Goal: Book appointment/travel/reservation

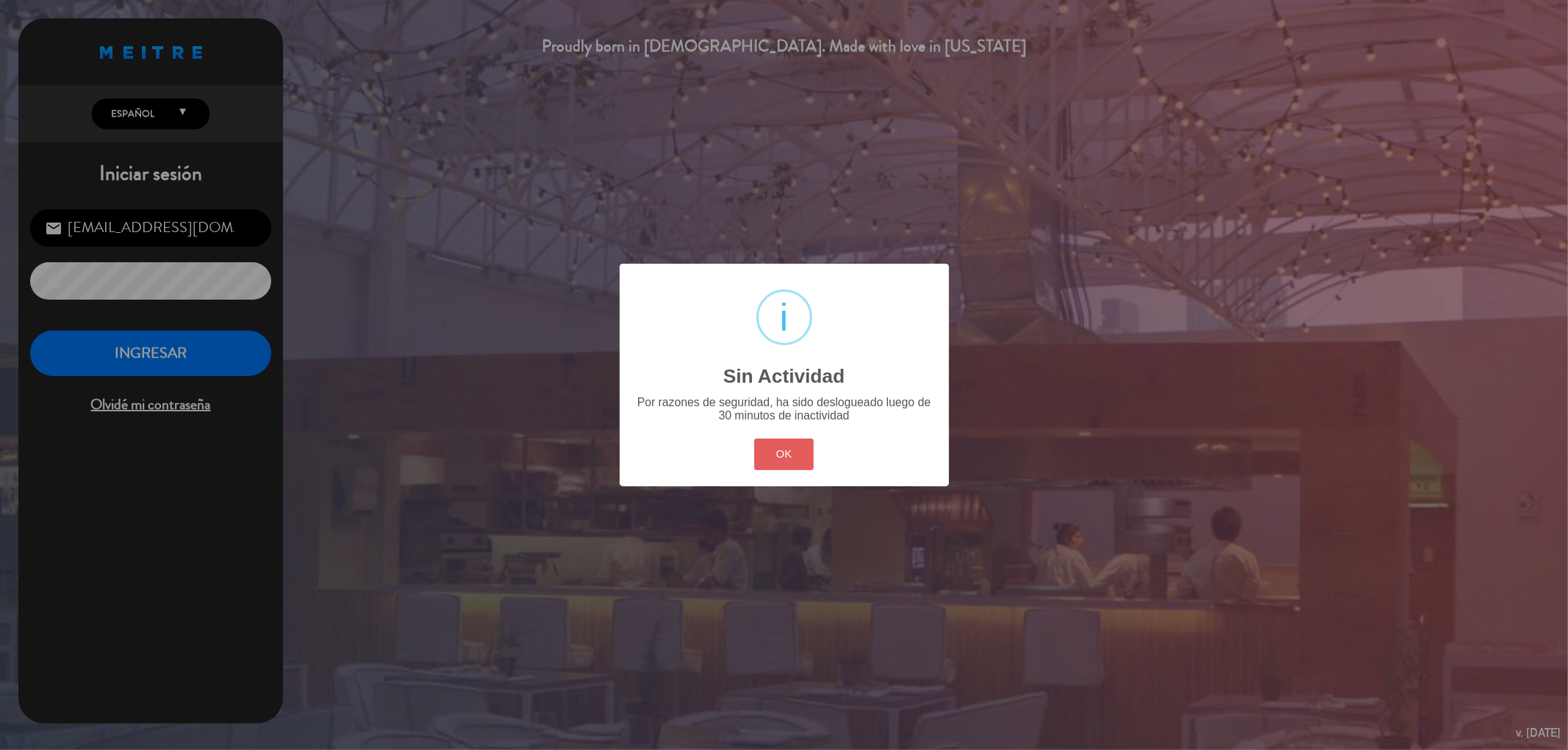
click at [768, 452] on button "OK" at bounding box center [784, 454] width 59 height 31
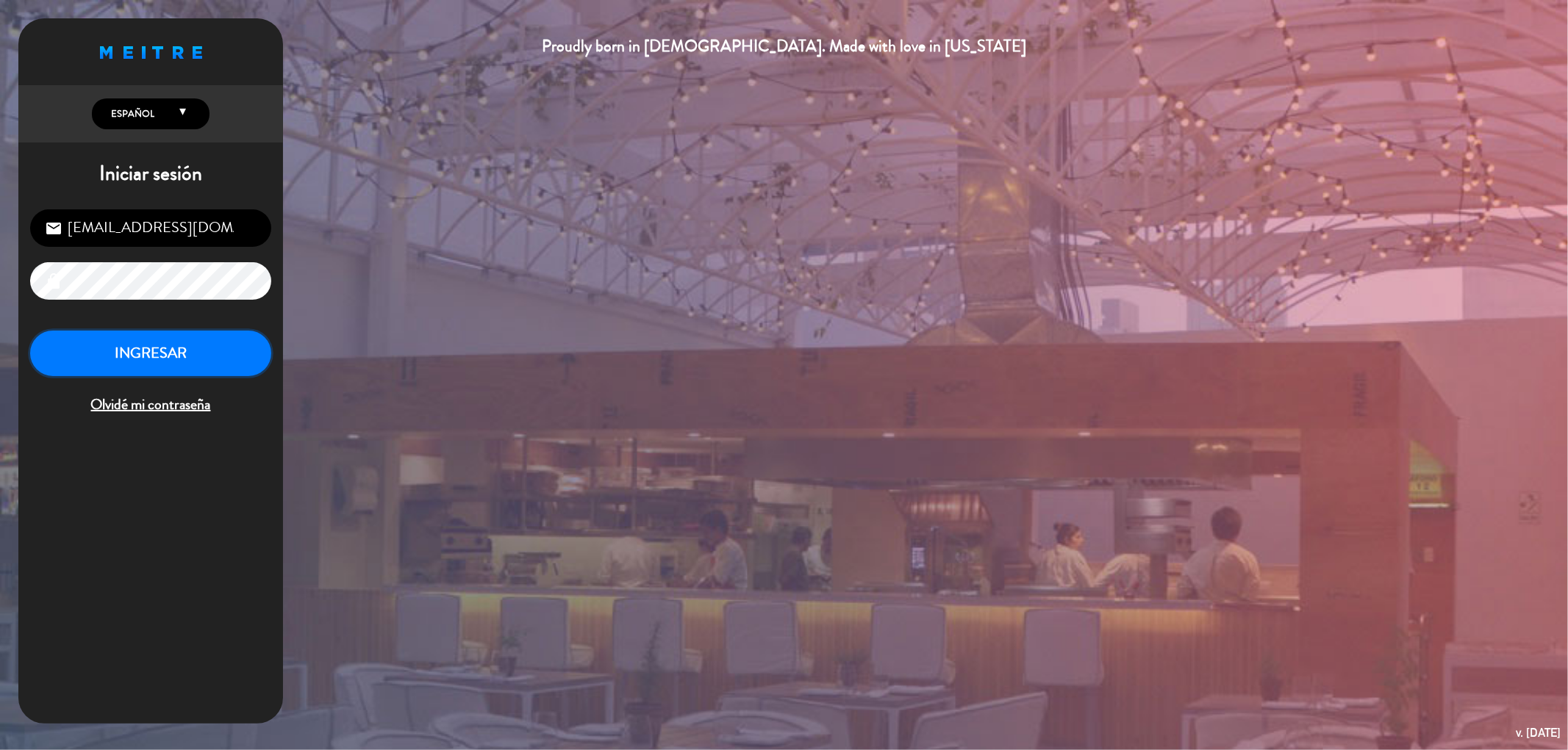
click at [140, 356] on button "INGRESAR" at bounding box center [151, 354] width 241 height 47
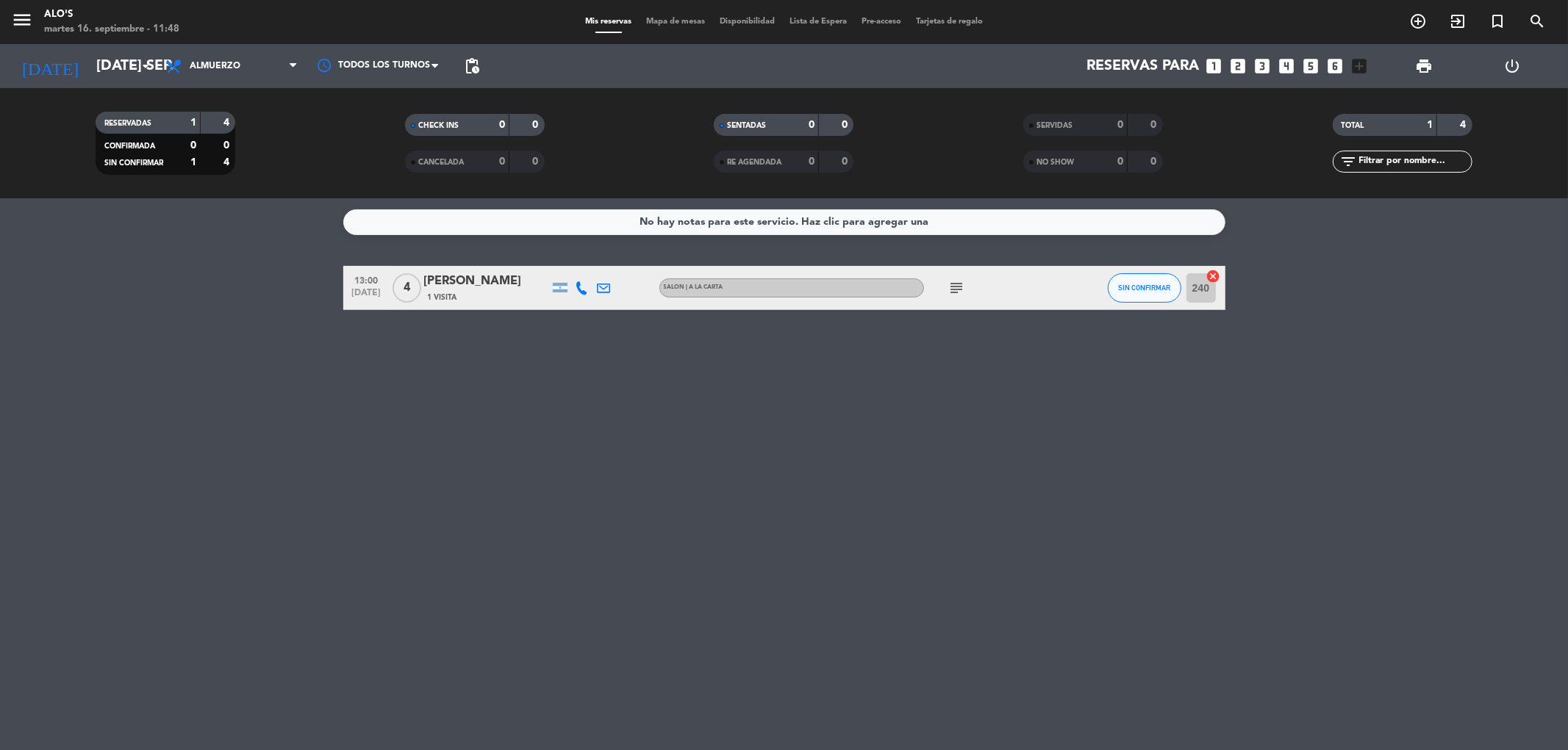
click at [961, 287] on icon "subject" at bounding box center [958, 288] width 18 height 18
click at [471, 455] on div "No hay notas para este servicio. Haz clic para agregar una 13:00 [DATE] 4 [PERS…" at bounding box center [784, 474] width 1568 height 552
click at [119, 57] on input "[DATE] sep." at bounding box center [182, 65] width 187 height 32
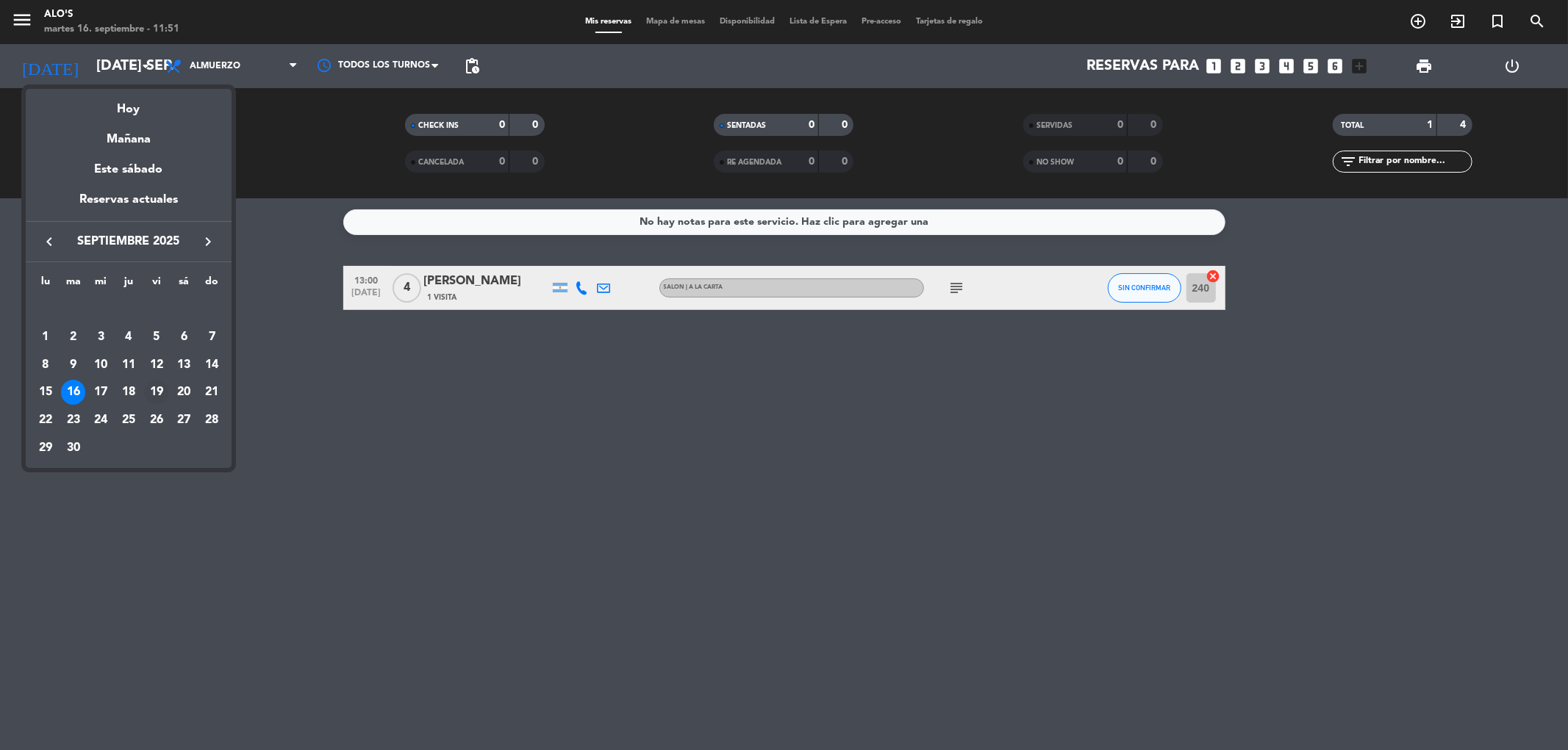
click at [153, 386] on div "19" at bounding box center [157, 393] width 25 height 25
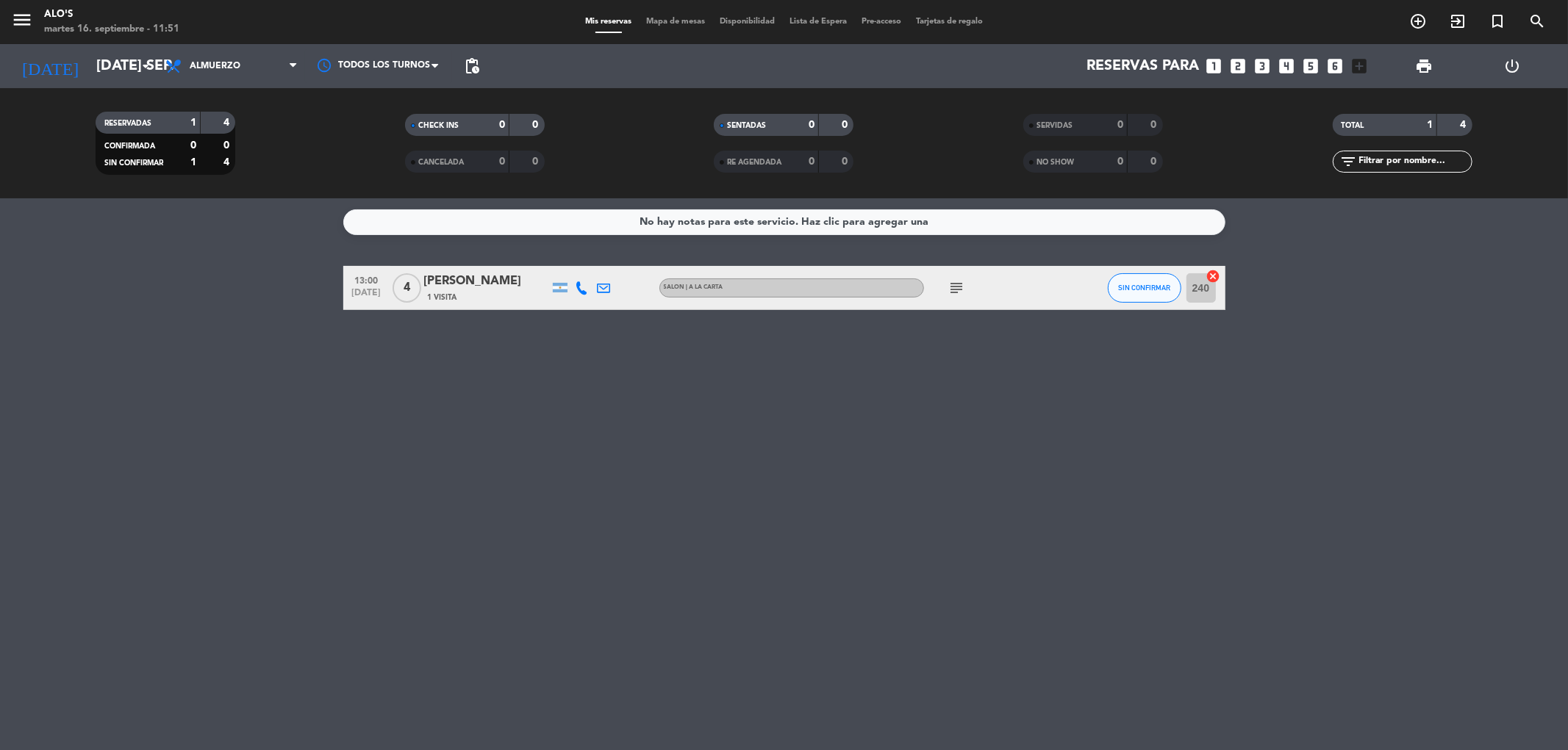
type input "vie. [DATE]"
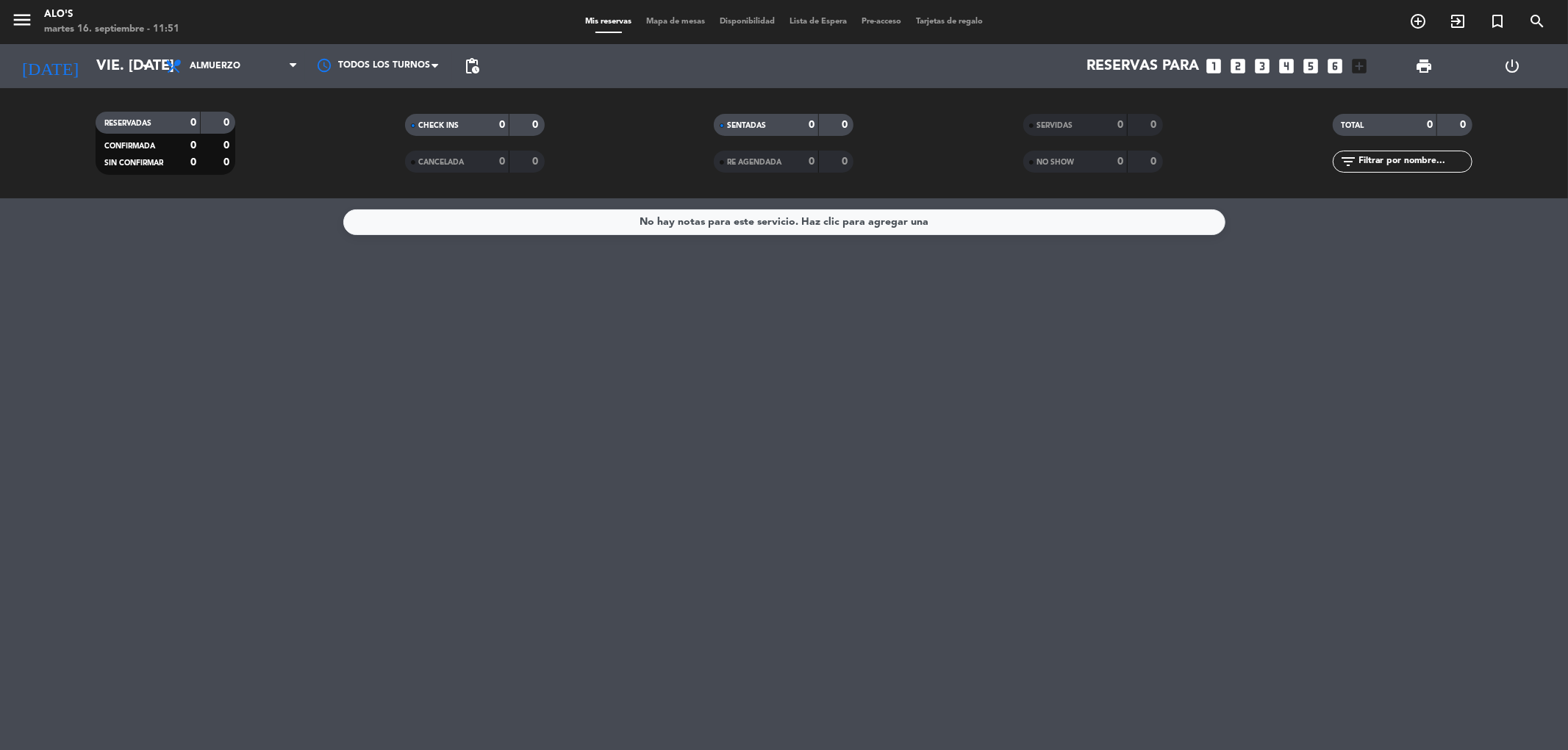
click at [266, 61] on span "Almuerzo" at bounding box center [231, 65] width 147 height 32
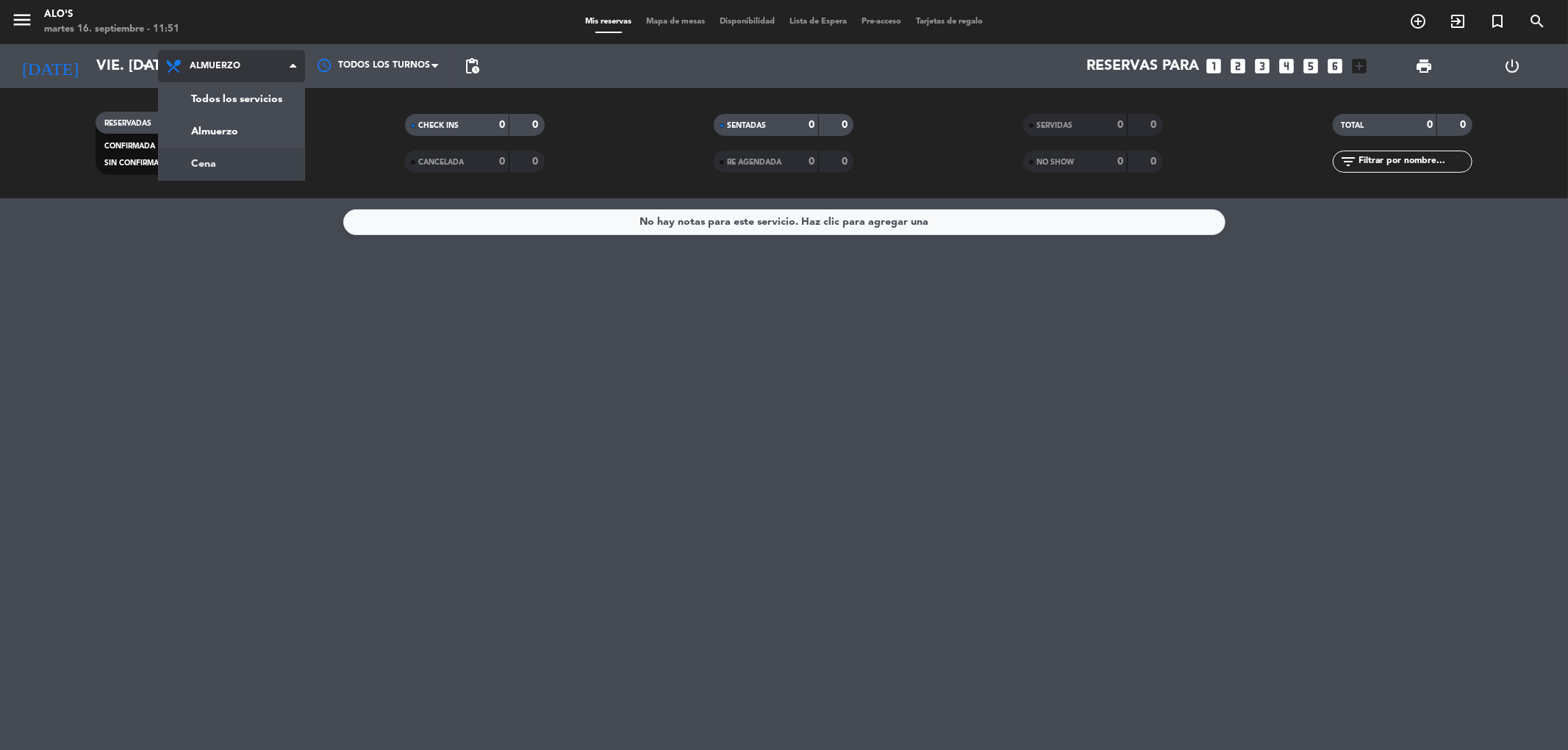
click at [270, 166] on div "menu Alo's martes 16. septiembre - 11:51 Mis reservas Mapa de mesas Disponibili…" at bounding box center [784, 99] width 1568 height 198
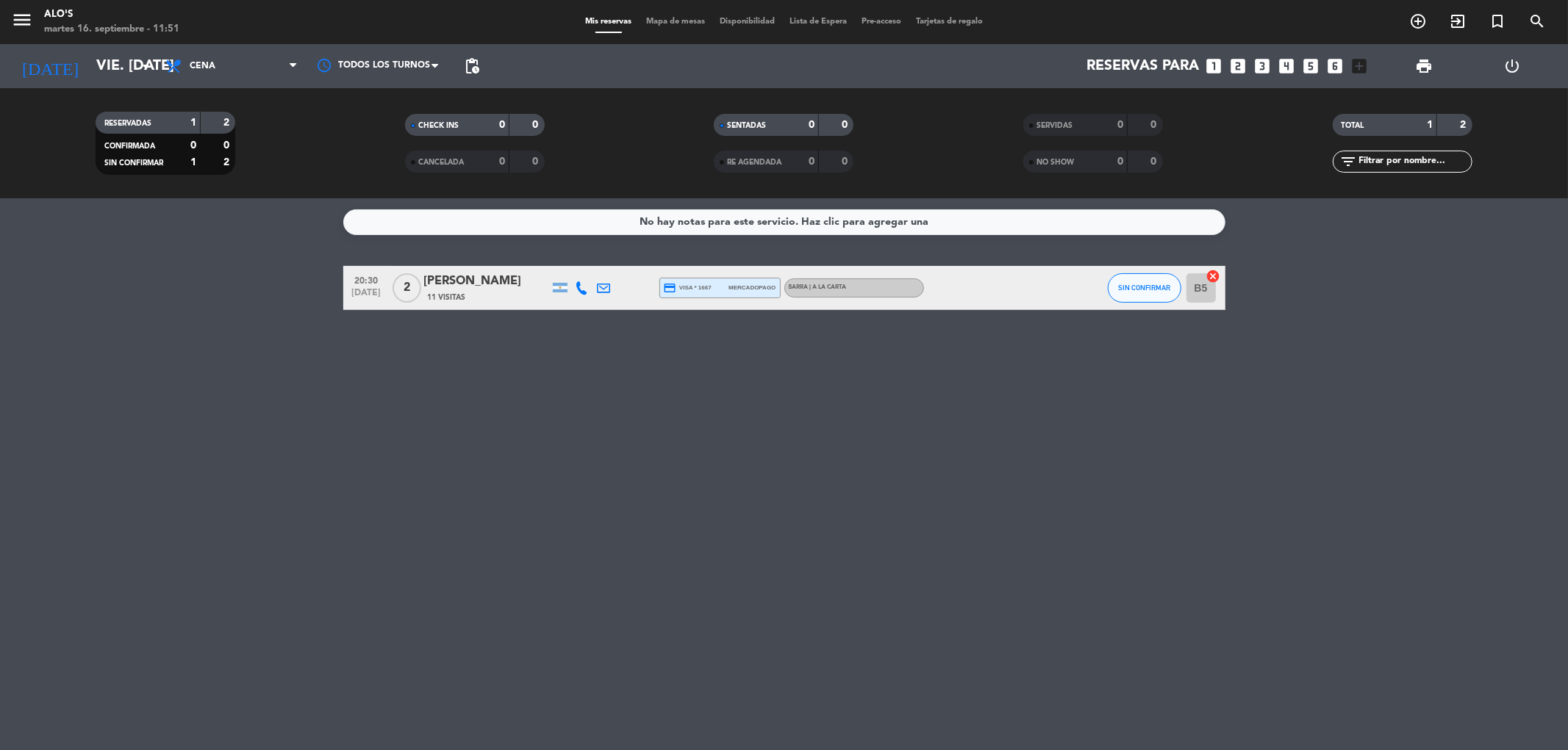
click at [678, 18] on span "Mapa de mesas" at bounding box center [676, 21] width 74 height 8
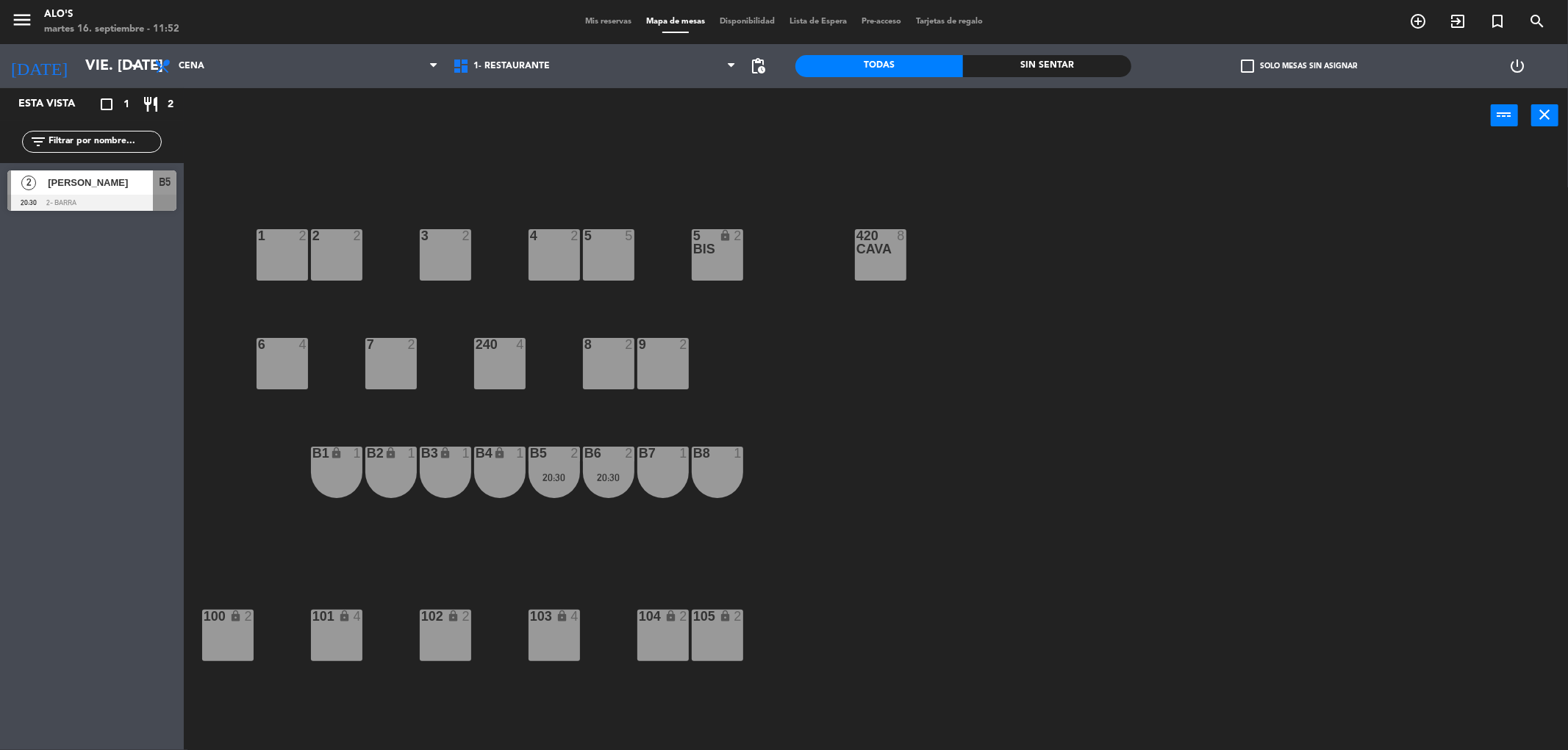
click at [284, 356] on div "6 4" at bounding box center [282, 364] width 52 height 52
click at [402, 372] on div "7 2" at bounding box center [390, 364] width 52 height 52
click at [320, 378] on div "3 2 4 2 5 5 5 bis lock 2 420 CAVA 8 1 2 2 2 7 2 8 2 9 2 240 4 6 4 B2 lock 1 B1 …" at bounding box center [884, 452] width 1369 height 607
click at [381, 375] on div "7 2" at bounding box center [390, 364] width 52 height 52
click at [280, 379] on div "6 4" at bounding box center [282, 364] width 52 height 52
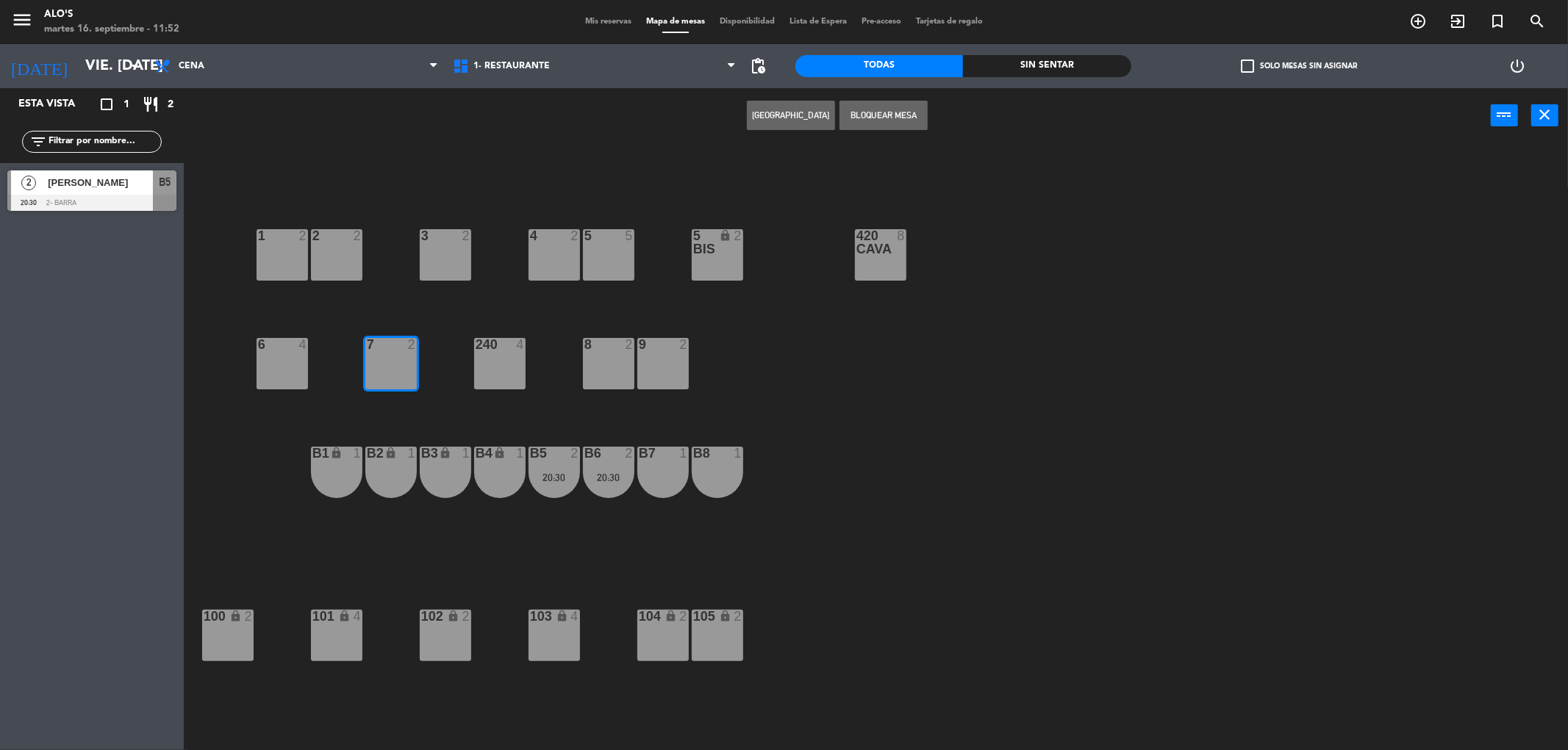
click at [284, 379] on div "6 4" at bounding box center [282, 364] width 52 height 52
click at [346, 391] on div "3 2 4 2 5 5 5 bis lock 2 420 CAVA 8 1 2 2 2 7 2 8 2 9 2 240 4 6 4 B2 lock 1 B1 …" at bounding box center [884, 452] width 1369 height 607
drag, startPoint x: 282, startPoint y: 365, endPoint x: 446, endPoint y: 310, distance: 173.0
click at [283, 364] on div "6 4" at bounding box center [282, 364] width 52 height 52
click at [786, 114] on button "[GEOGRAPHIC_DATA]" at bounding box center [791, 116] width 89 height 29
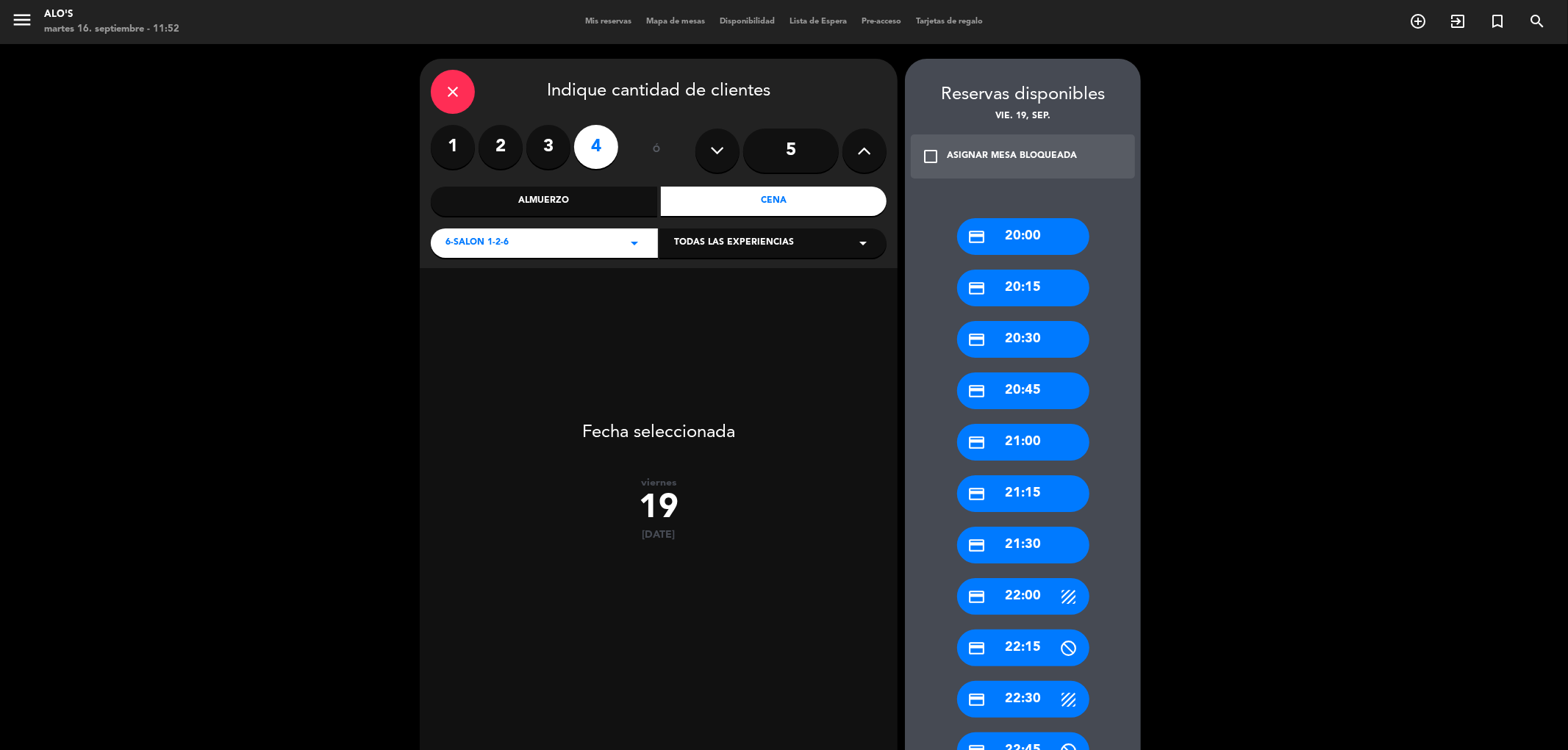
click at [1012, 434] on div "credit_card 21:00" at bounding box center [1024, 443] width 132 height 37
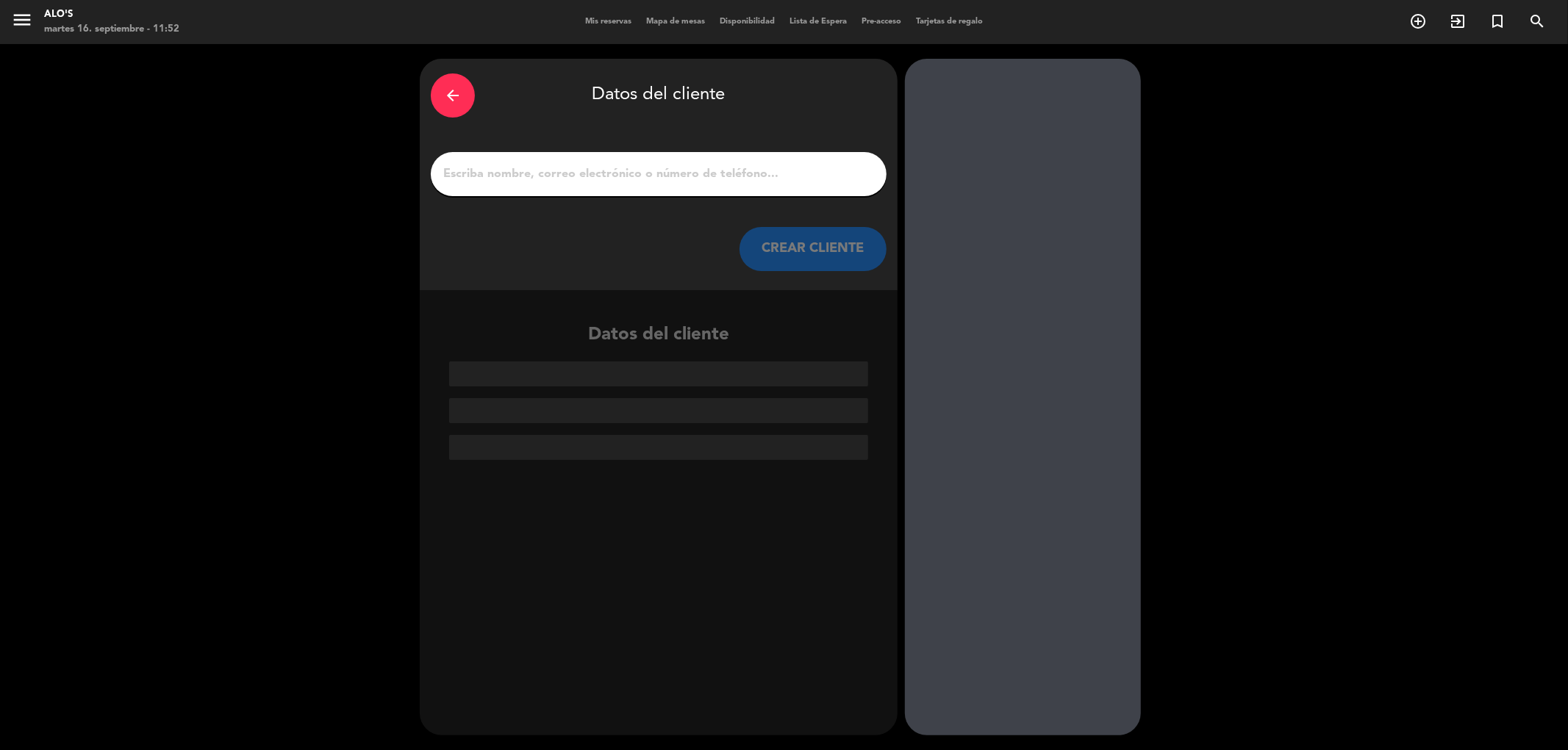
click at [527, 166] on input "1" at bounding box center [659, 173] width 434 height 20
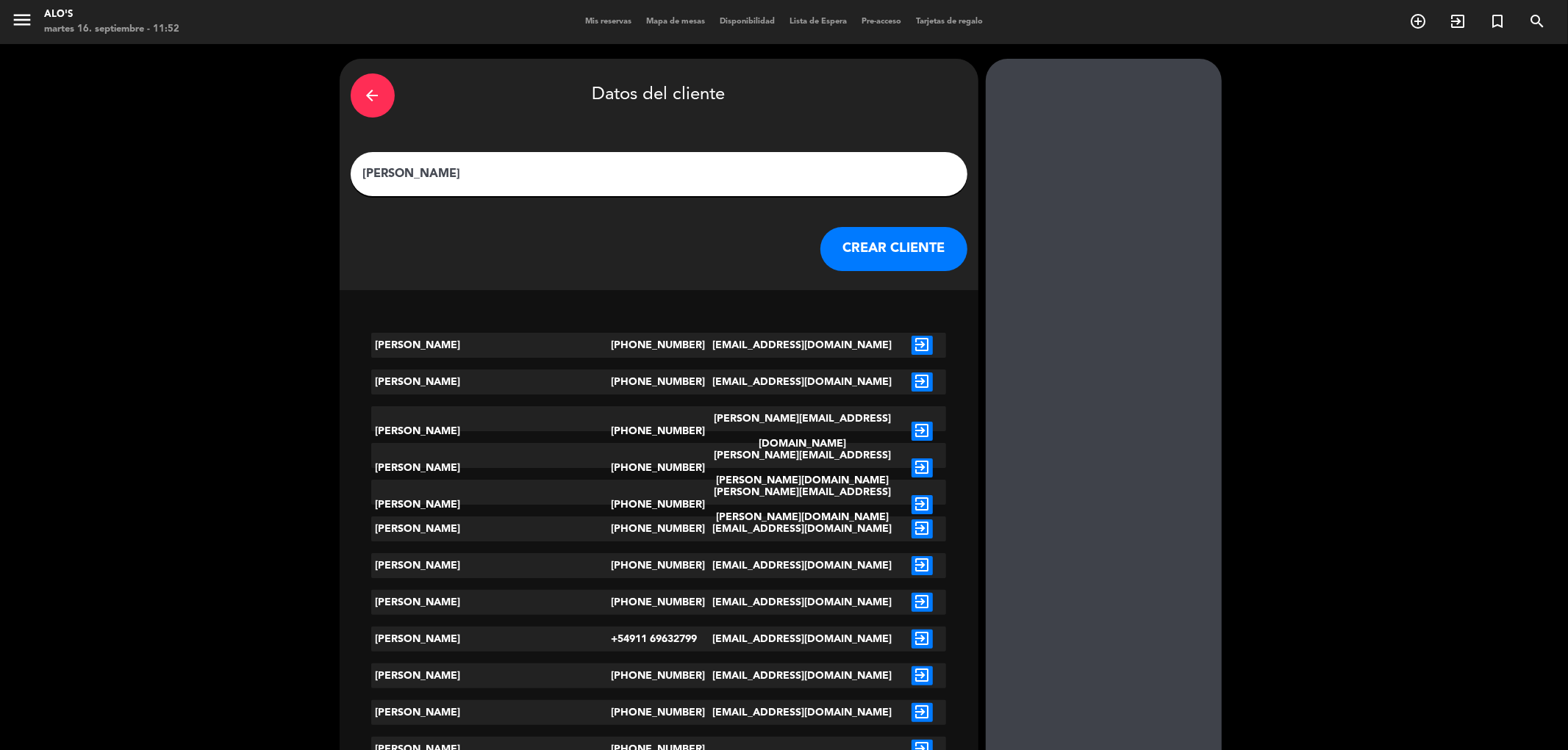
type input "[PERSON_NAME]"
click at [820, 255] on button "CREAR CLIENTE" at bounding box center [893, 248] width 147 height 44
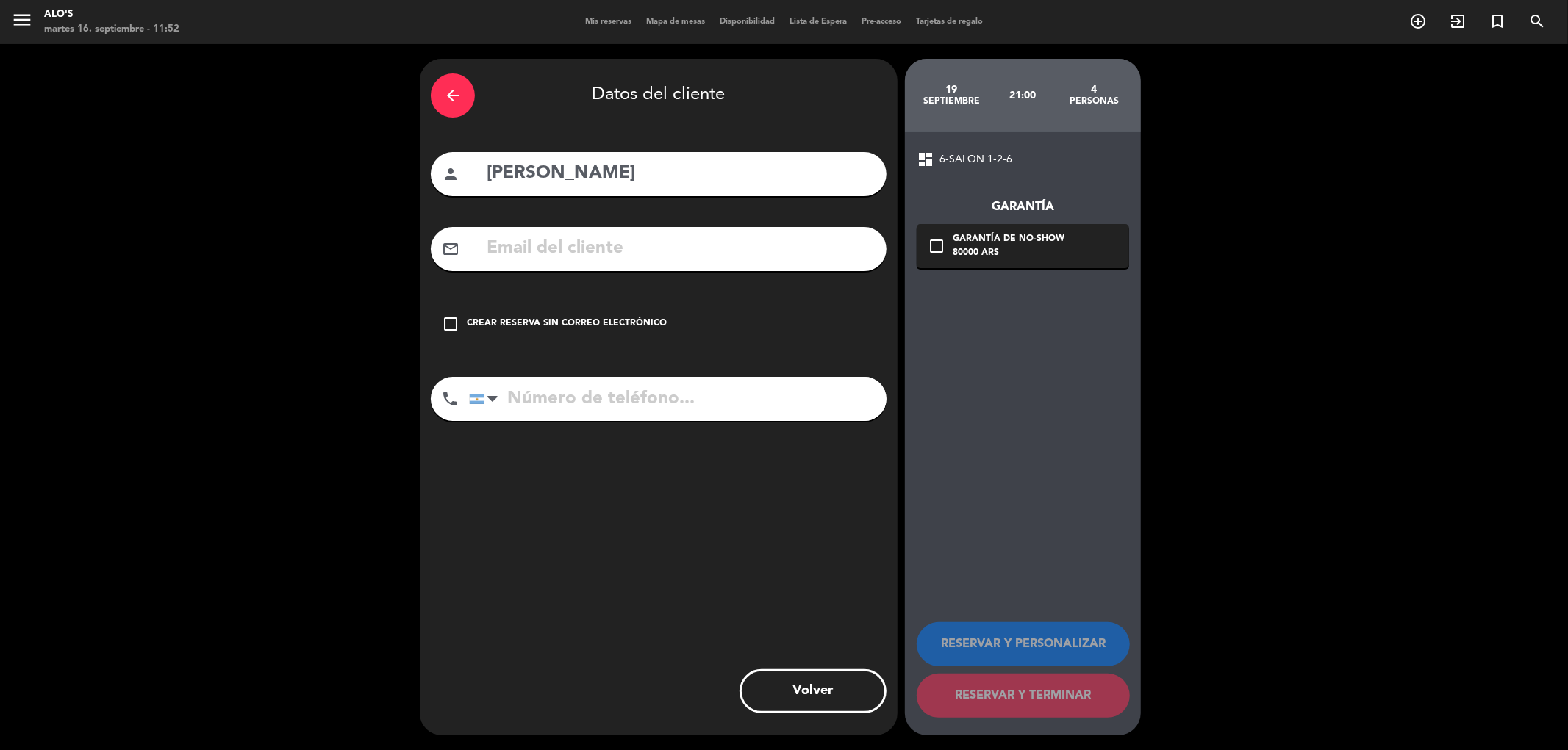
click at [541, 383] on input "tel" at bounding box center [677, 399] width 418 height 44
type input "1161525373"
drag, startPoint x: 586, startPoint y: 236, endPoint x: 937, endPoint y: 230, distance: 351.1
click at [587, 236] on input "text" at bounding box center [680, 248] width 390 height 30
click at [457, 322] on icon "check_box_outline_blank" at bounding box center [451, 324] width 18 height 18
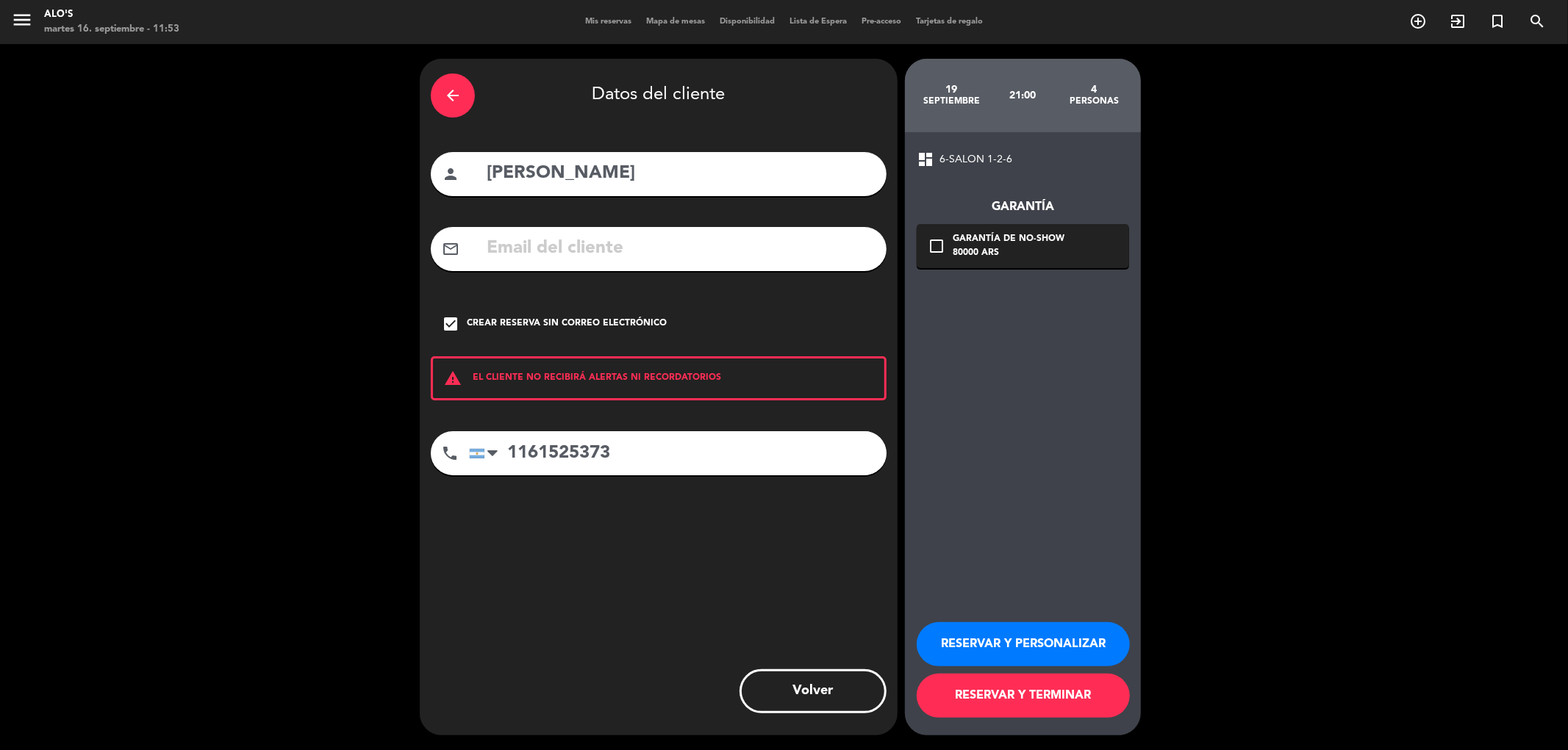
click at [1070, 694] on button "RESERVAR Y TERMINAR" at bounding box center [1023, 696] width 213 height 44
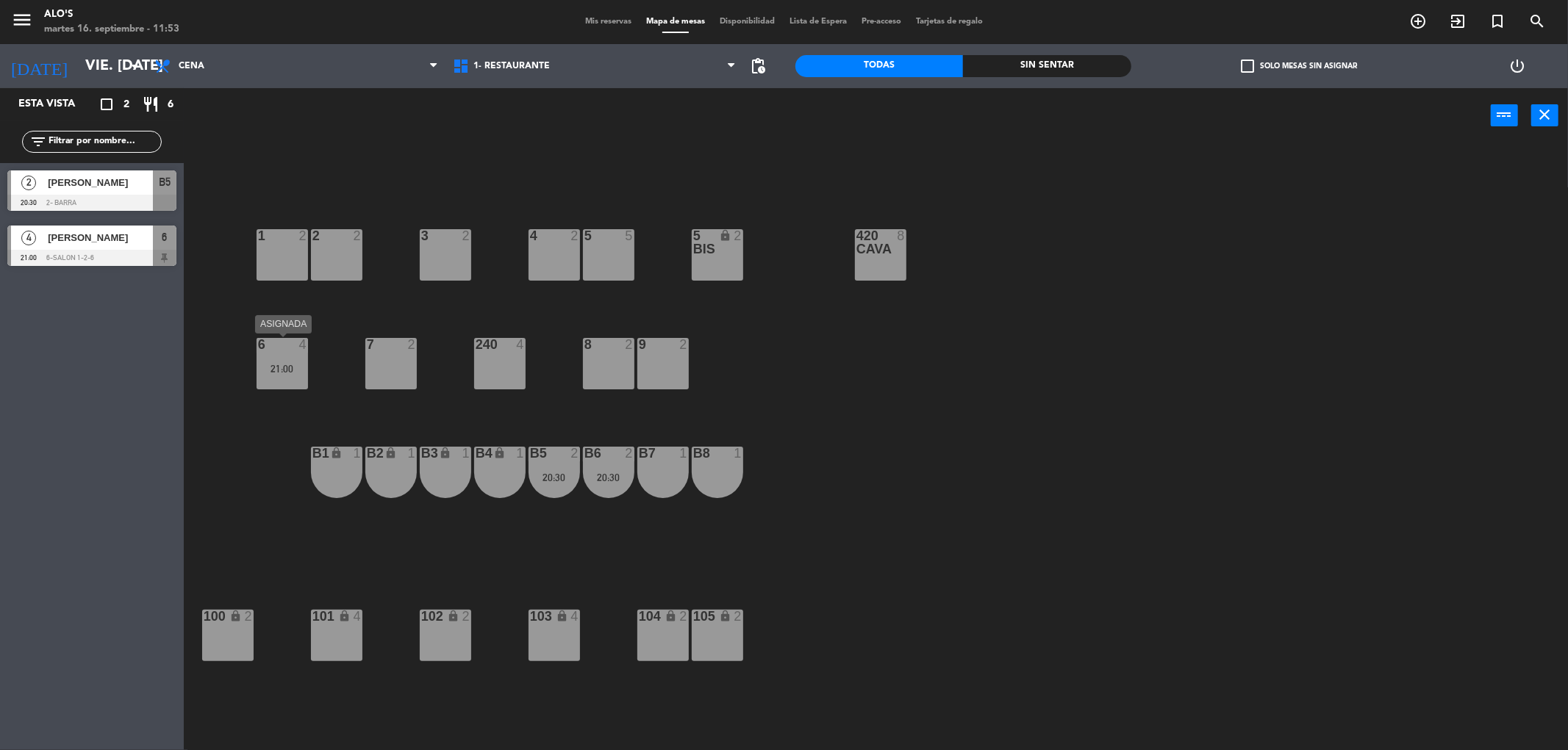
click at [294, 369] on div "21:00" at bounding box center [282, 369] width 52 height 11
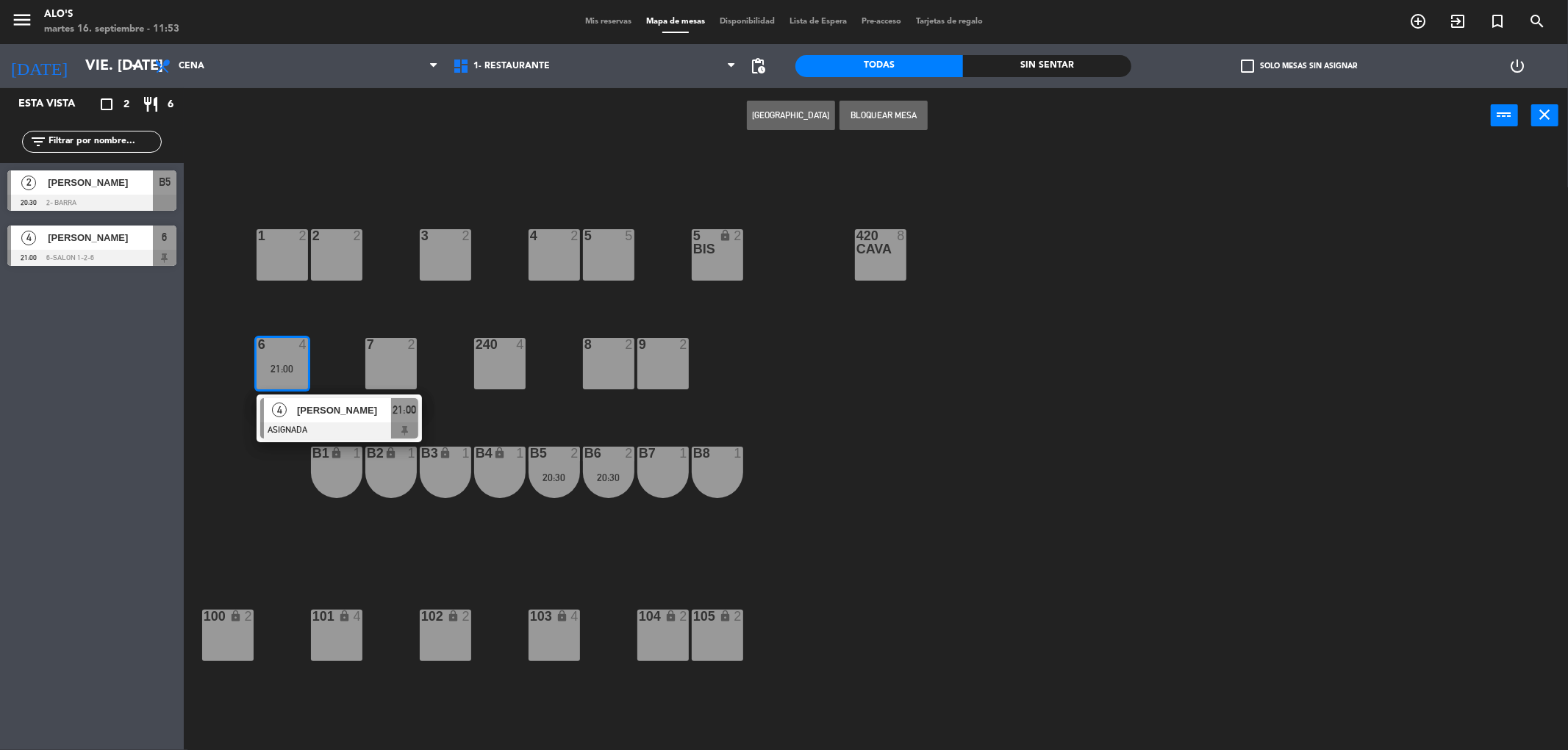
click at [149, 357] on div "Esta vista crop_square 2 restaurant 6 filter_list 2 Vane [PERSON_NAME] 20:30 2-…" at bounding box center [91, 419] width 184 height 662
click at [58, 229] on div "[PERSON_NAME]" at bounding box center [100, 237] width 107 height 24
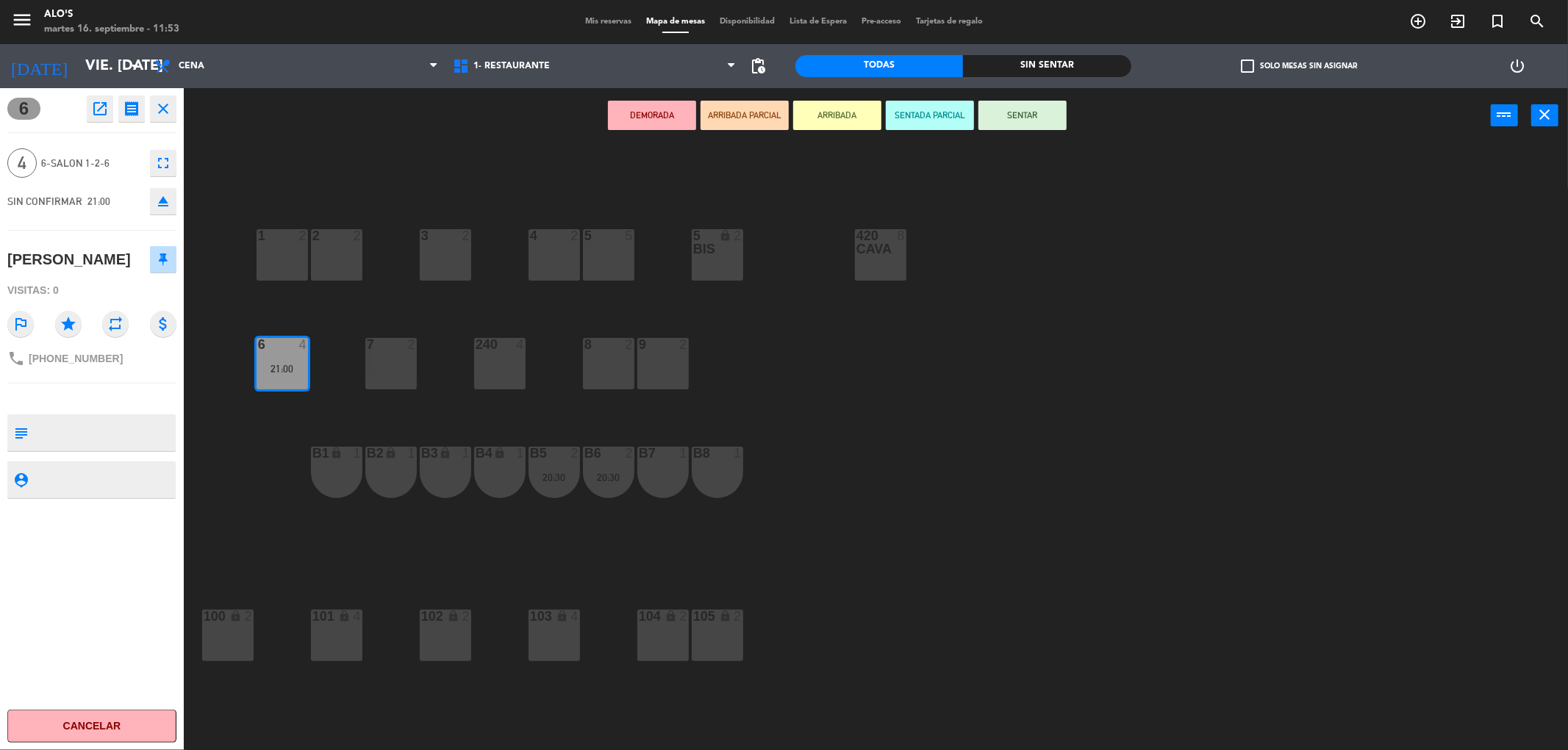
click at [160, 161] on icon "fullscreen" at bounding box center [164, 163] width 18 height 18
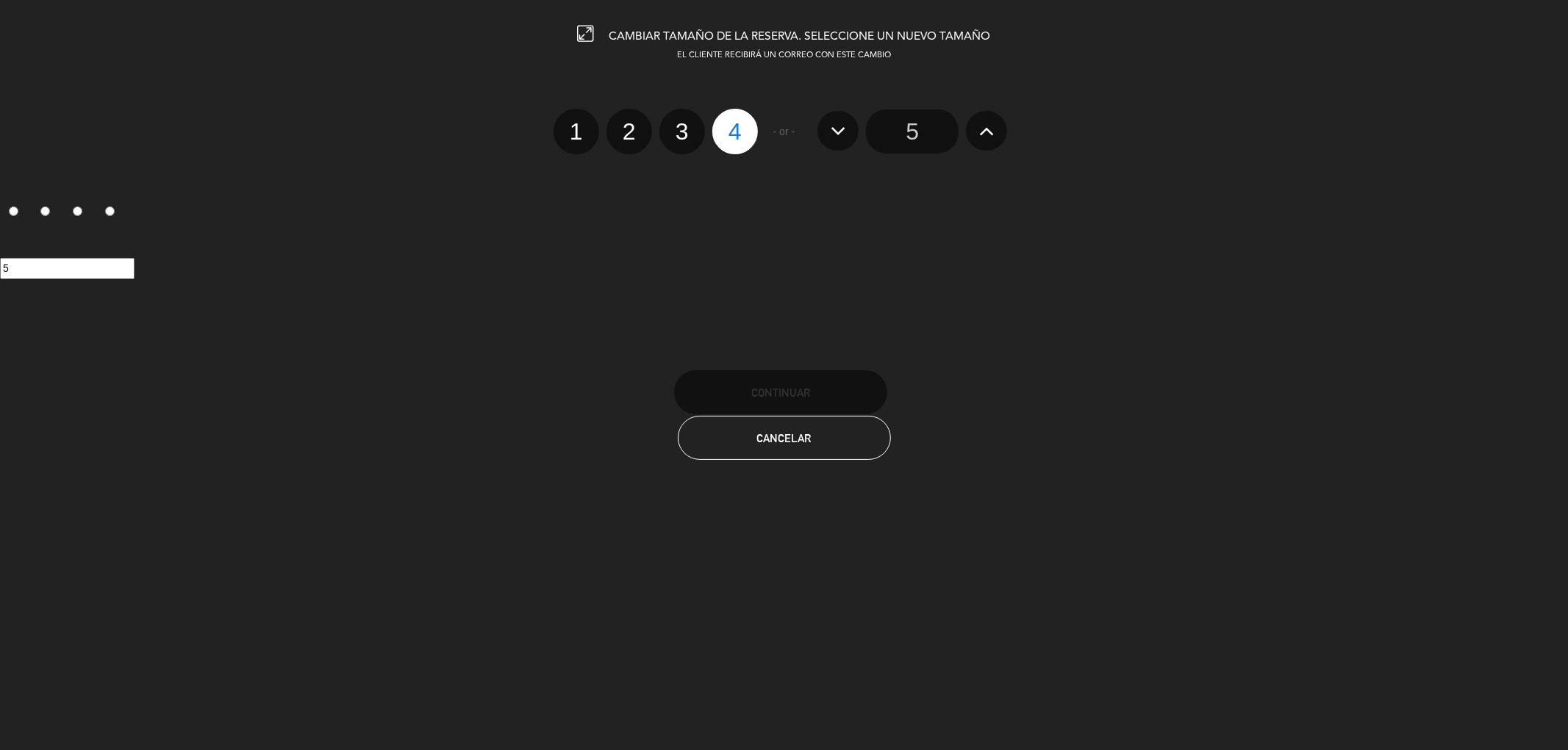
click at [981, 141] on icon at bounding box center [987, 130] width 16 height 23
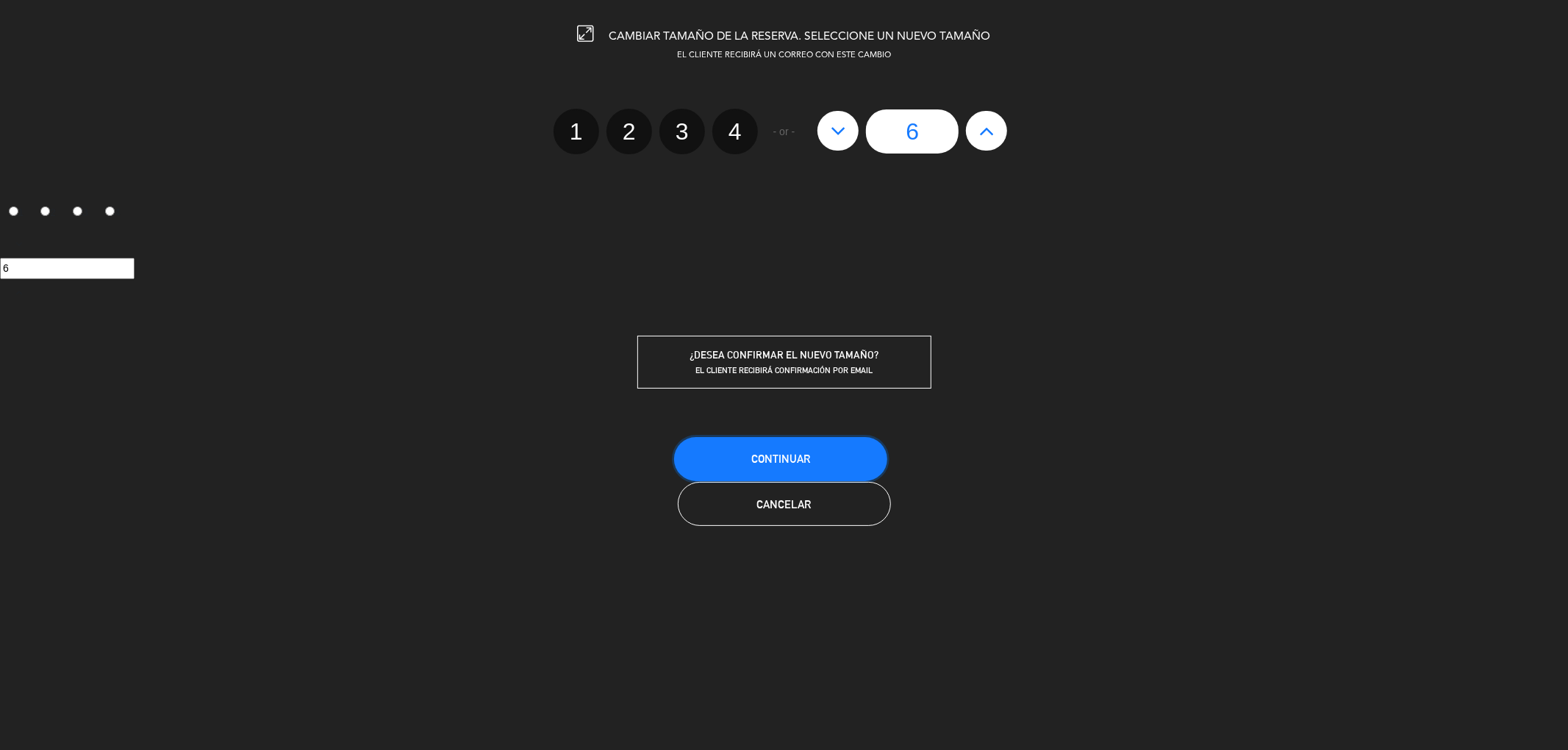
click at [797, 469] on button "Continuar" at bounding box center [781, 459] width 213 height 44
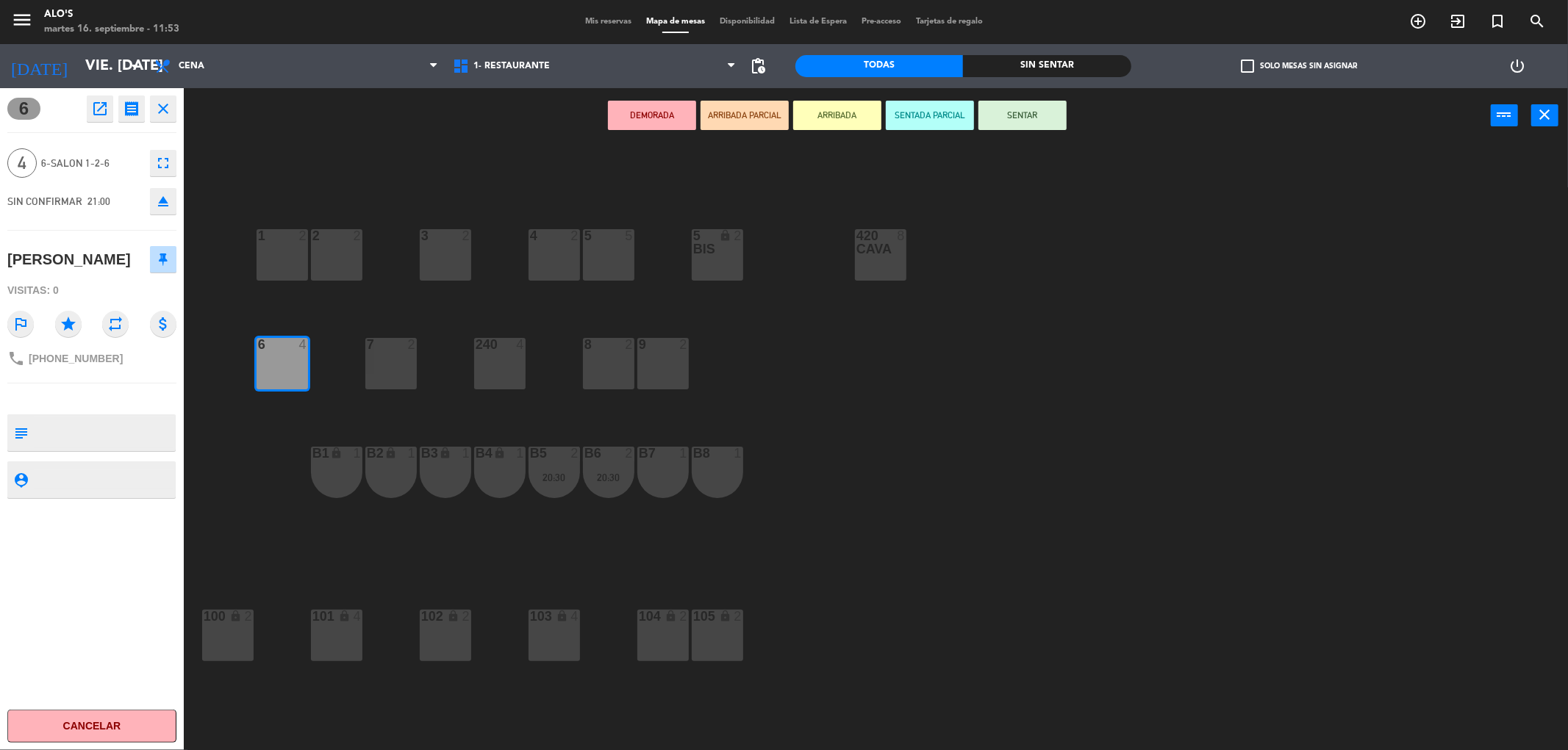
drag, startPoint x: 245, startPoint y: 464, endPoint x: 250, endPoint y: 457, distance: 8.6
click at [245, 463] on div "3 2 4 2 5 5 5 bis lock 2 420 CAVA 8 1 2 2 2 7 2 8 2 9 2 240 4 6 4 B2 lock 1 B1 …" at bounding box center [884, 452] width 1369 height 607
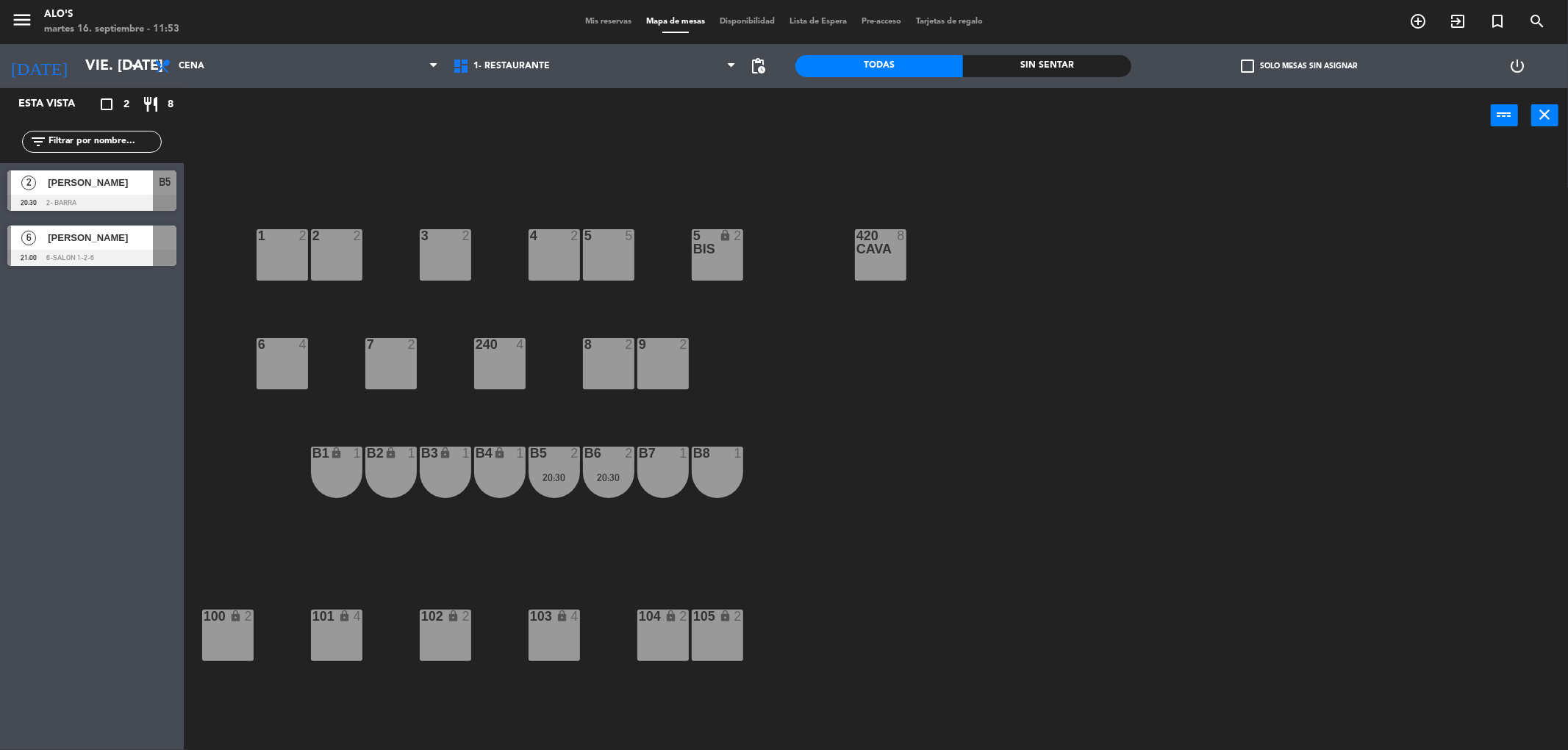
click at [116, 268] on div "6 [PERSON_NAME] 21:00 6-SALON 1-2-6" at bounding box center [91, 245] width 184 height 55
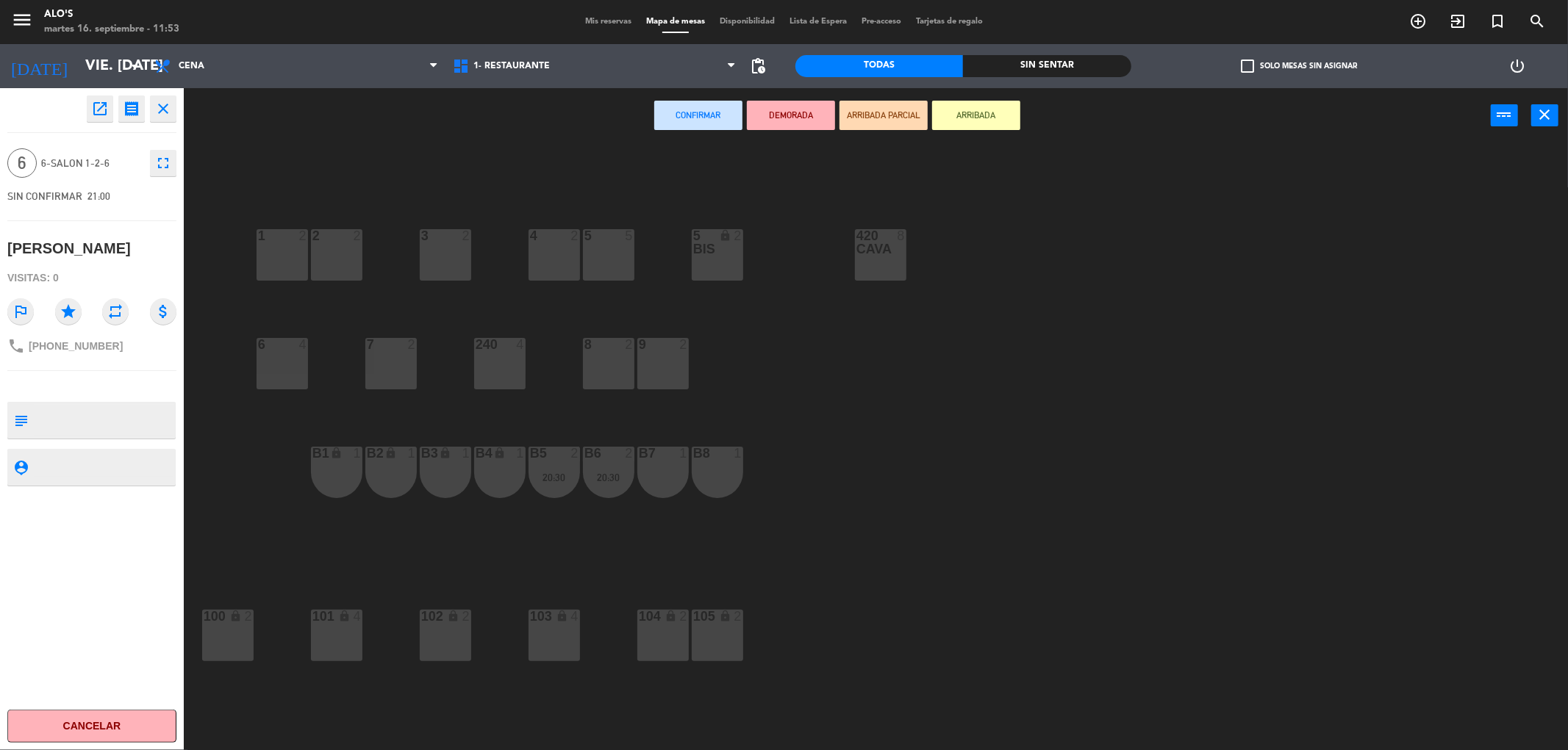
click at [299, 363] on div "6 4" at bounding box center [282, 364] width 52 height 52
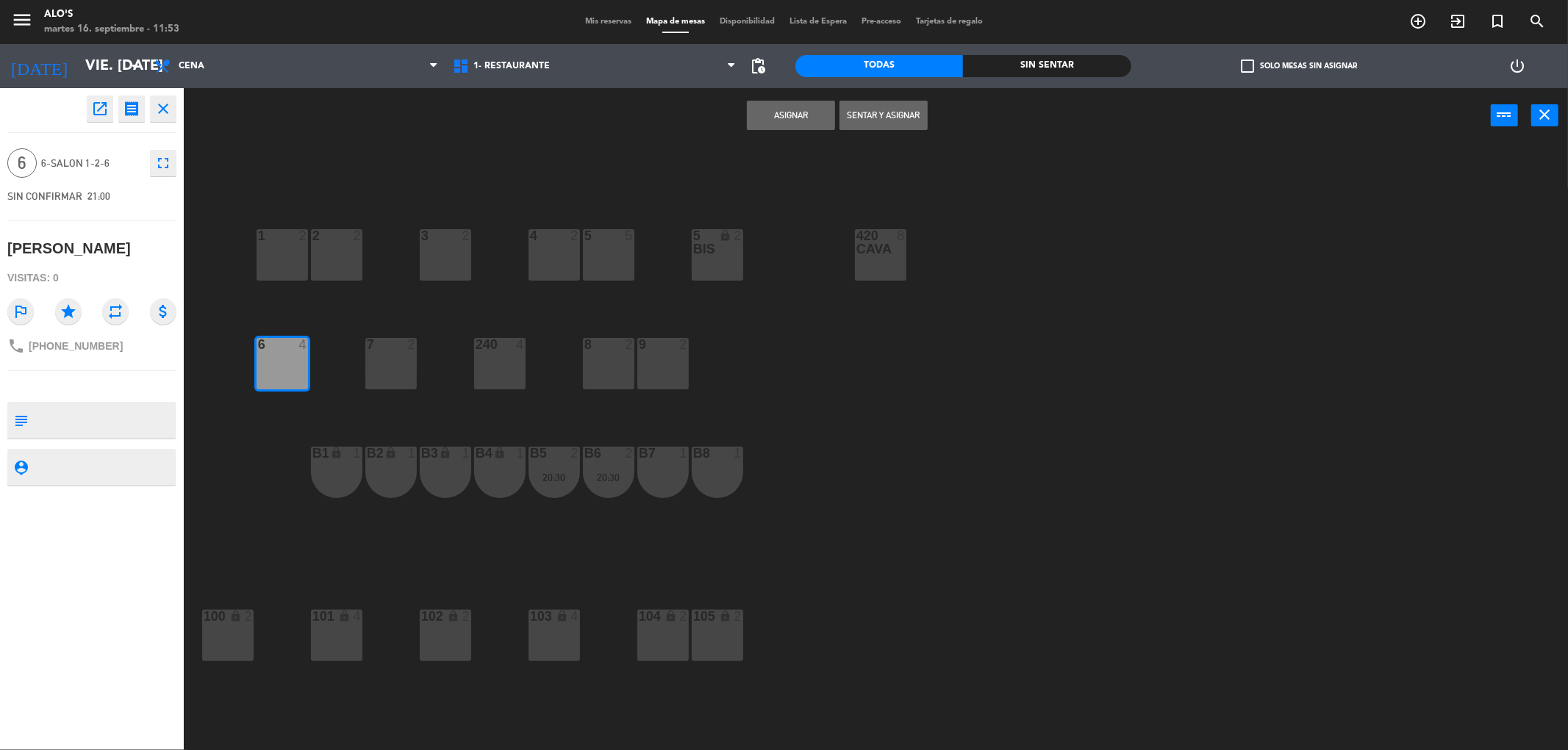
click at [387, 354] on div "7 2" at bounding box center [390, 364] width 52 height 52
click at [393, 350] on div at bounding box center [390, 345] width 24 height 14
click at [762, 122] on button "Asignar" at bounding box center [791, 116] width 89 height 29
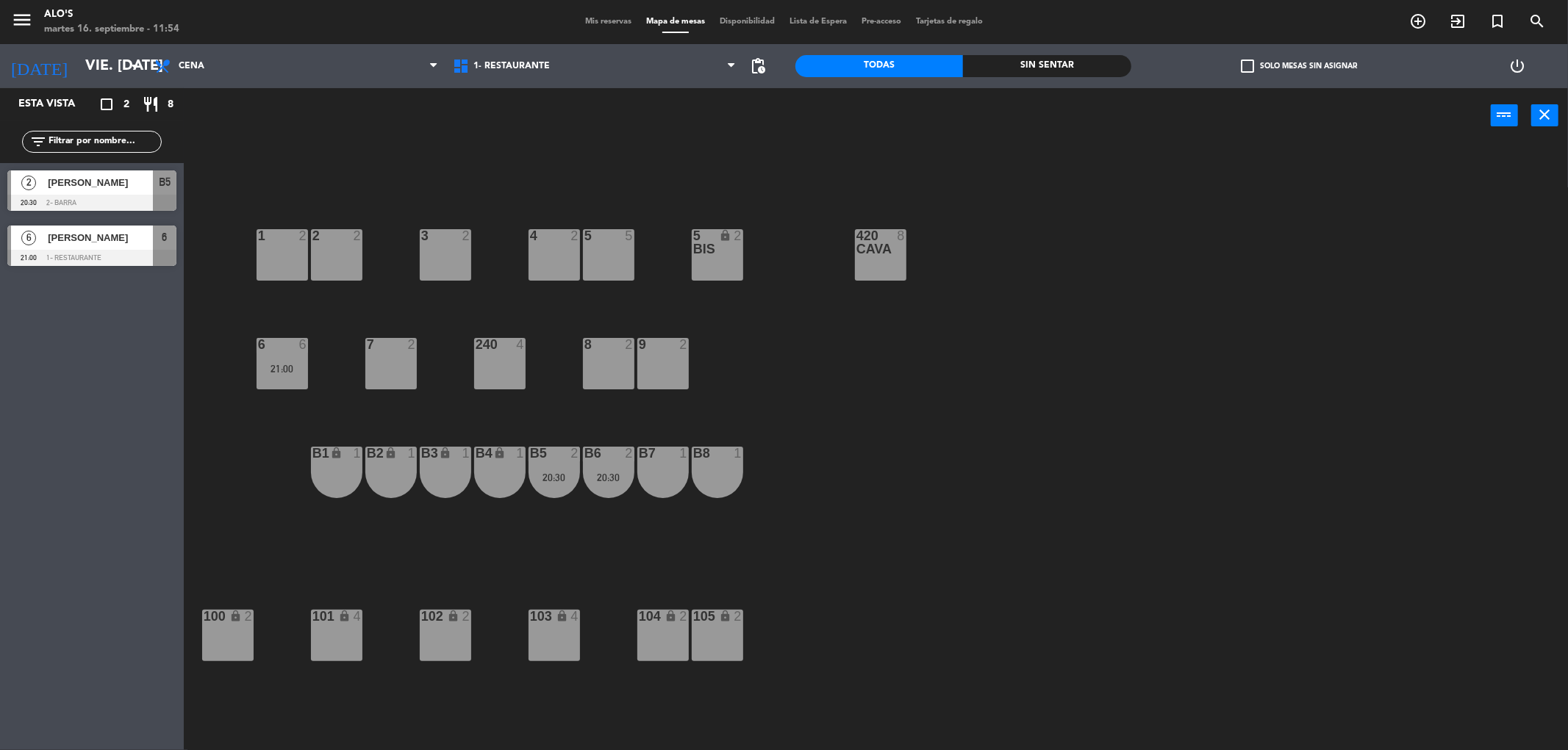
click at [392, 360] on div "7 2" at bounding box center [390, 364] width 52 height 52
click at [897, 108] on button "Bloquear Mesa" at bounding box center [884, 116] width 89 height 29
click at [907, 193] on div "3 2 4 2 5 5 5 bis lock 2 420 CAVA 8 1 2 2 2 7 block 2 8 2 9 2 240 4 6 6 21:00 B…" at bounding box center [884, 452] width 1369 height 607
click at [587, 22] on span "Mis reservas" at bounding box center [608, 21] width 61 height 8
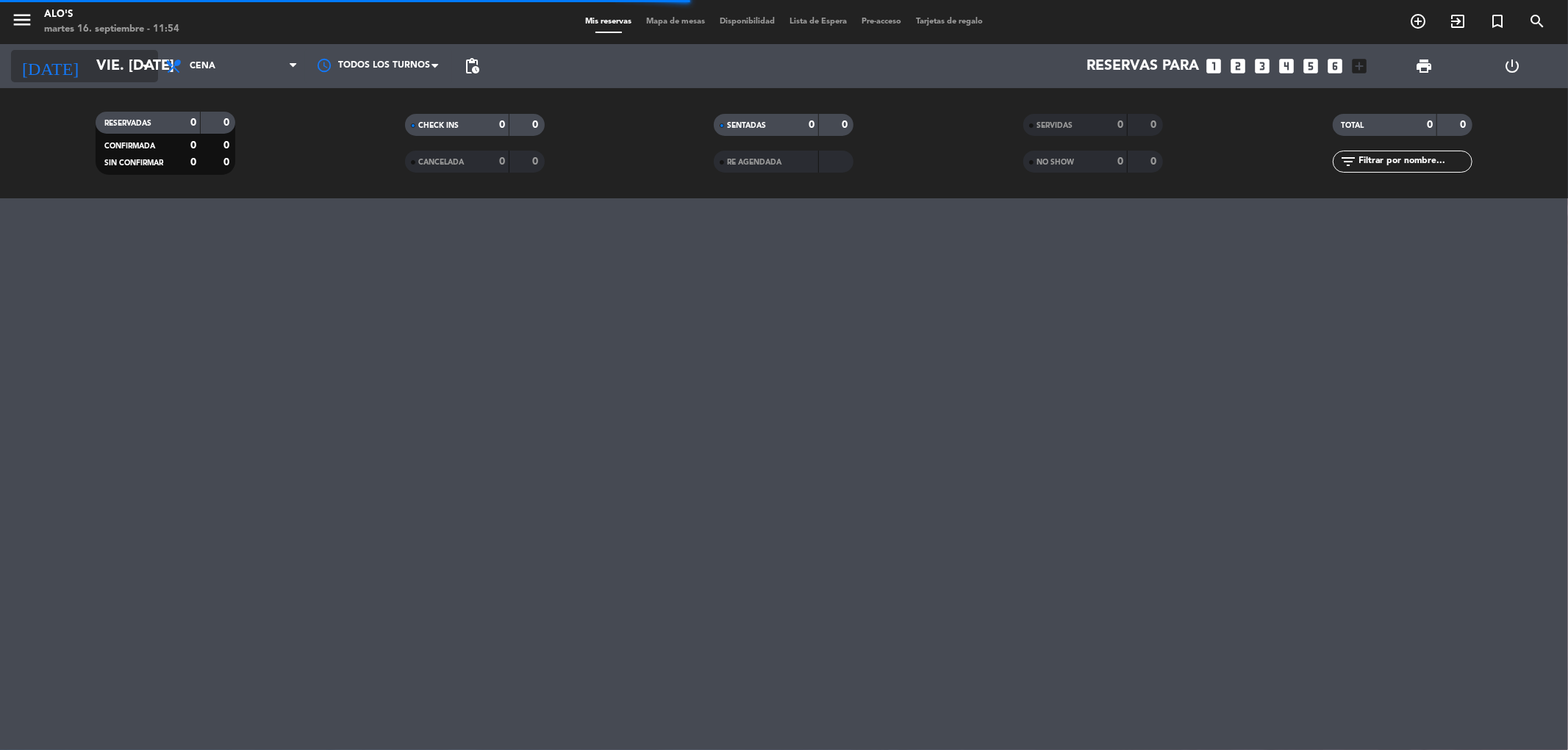
click at [111, 72] on input "vie. [DATE]" at bounding box center [182, 65] width 187 height 32
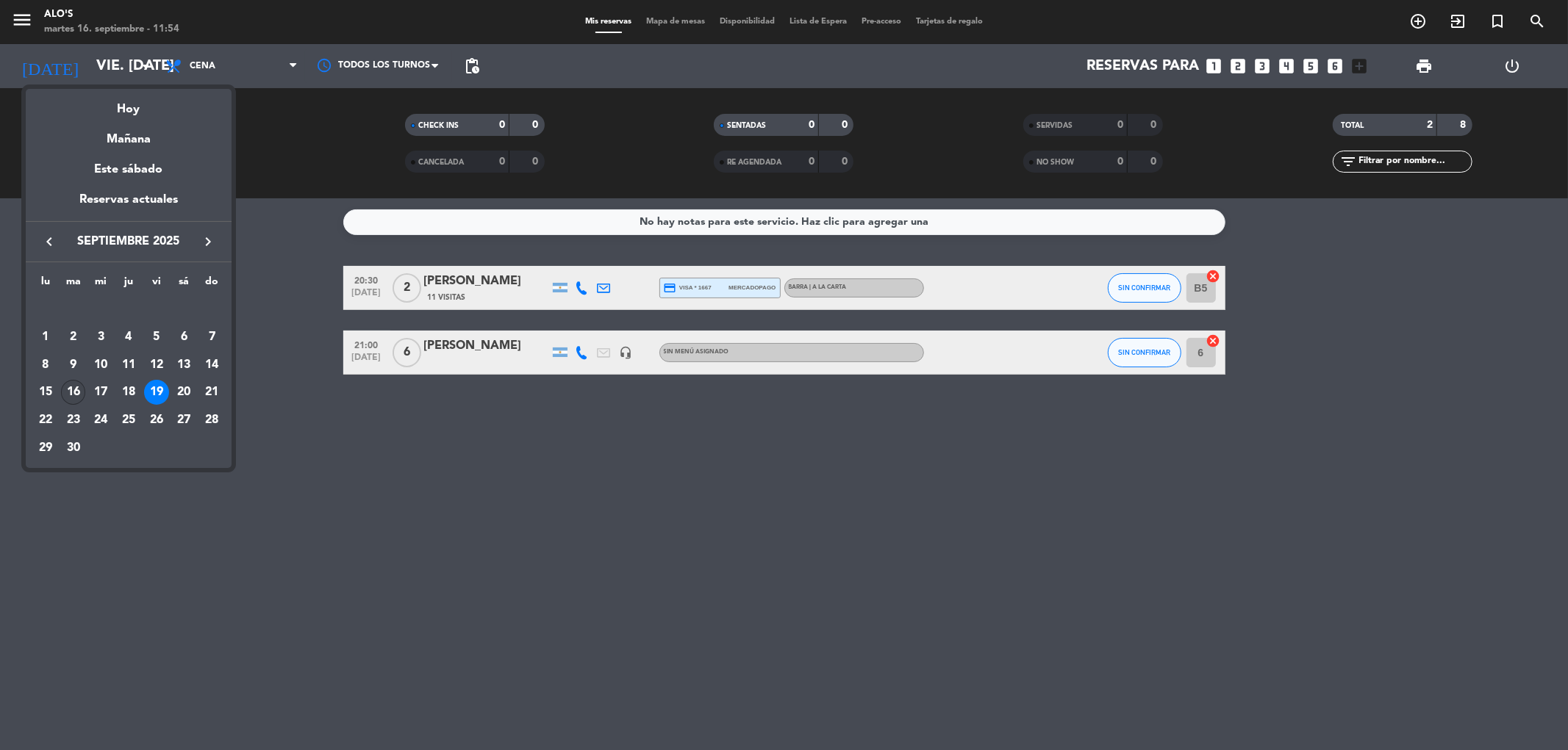
click at [71, 394] on div "16" at bounding box center [74, 393] width 25 height 25
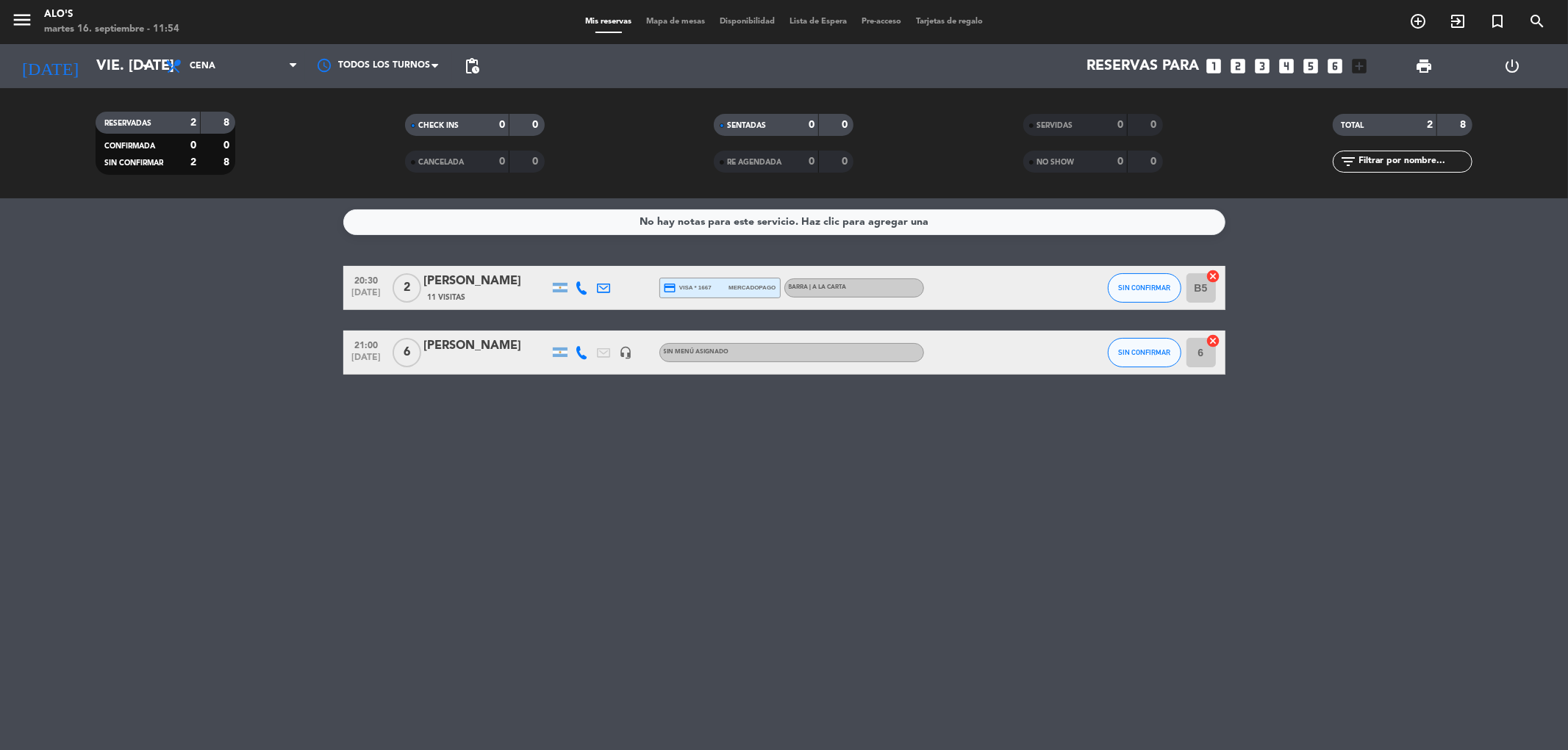
type input "[DATE] sep."
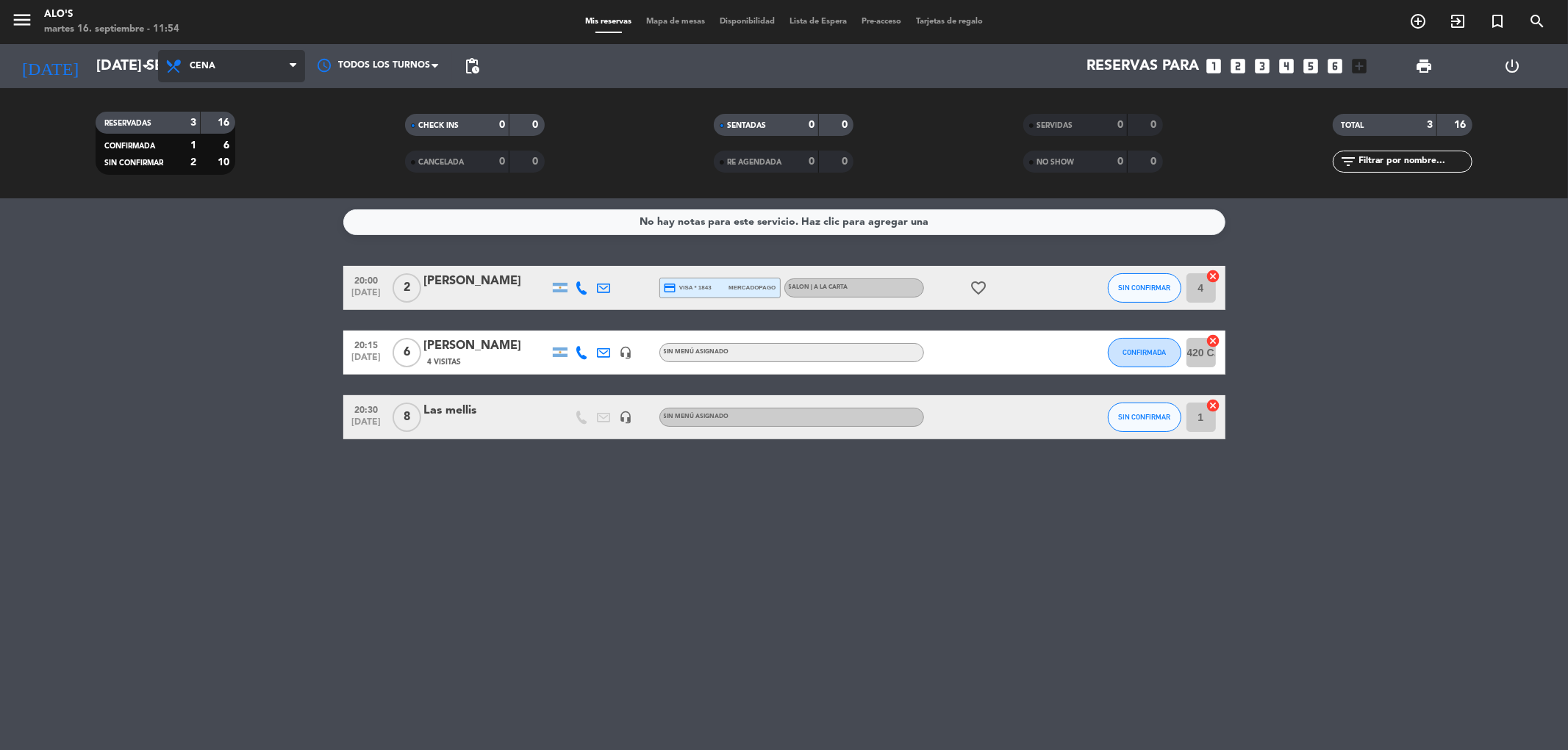
click at [224, 59] on span "Cena" at bounding box center [231, 65] width 147 height 32
click at [240, 75] on span "Cena" at bounding box center [231, 65] width 147 height 32
click at [239, 125] on div "menu Alo's martes 16. septiembre - 12:09 Mis reservas Mapa de mesas Disponibili…" at bounding box center [784, 99] width 1568 height 198
